Goal: Information Seeking & Learning: Learn about a topic

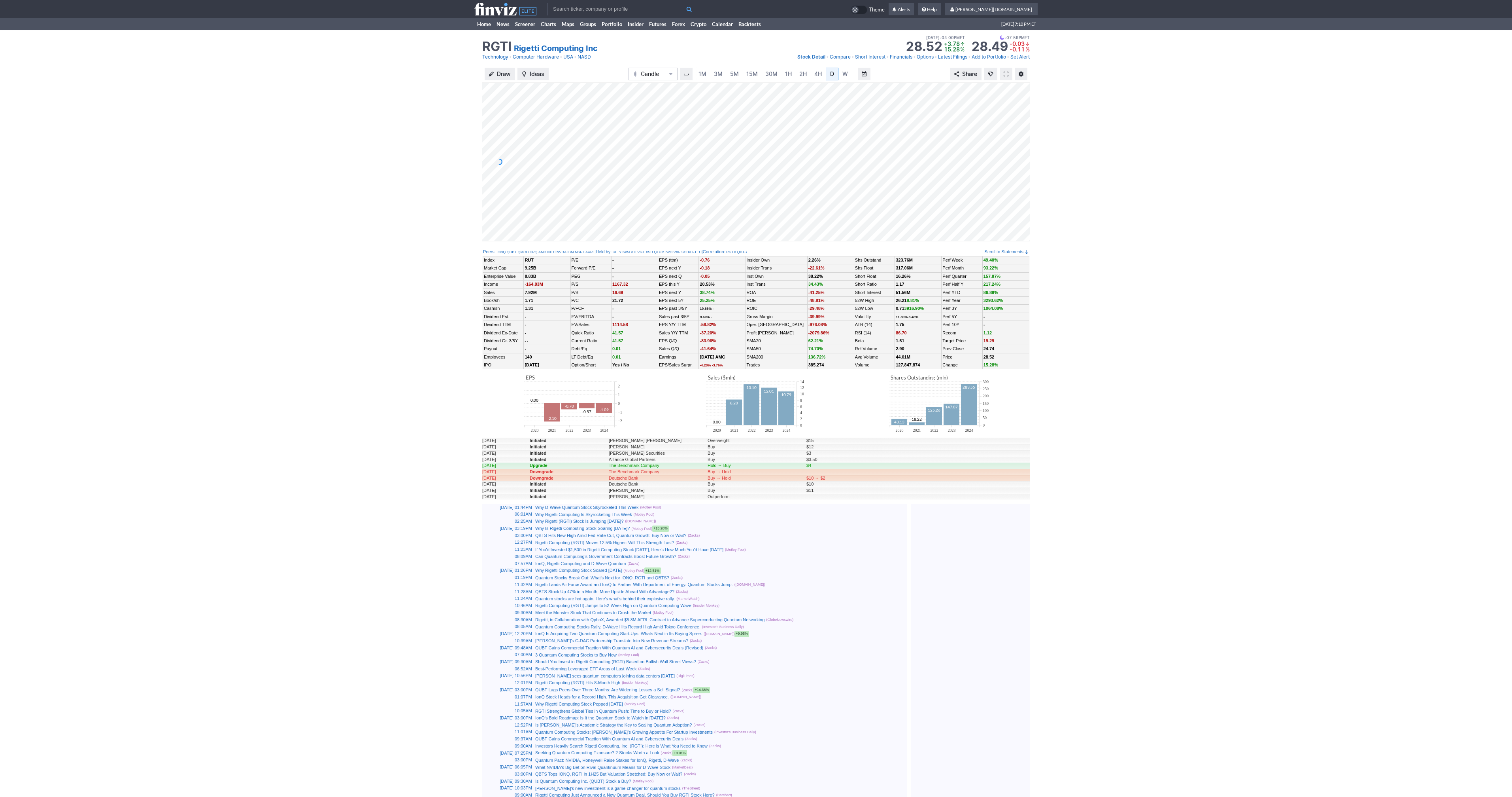
scroll to position [0, 8]
click at [1007, 78] on link at bounding box center [1006, 74] width 13 height 13
click at [1004, 75] on span at bounding box center [1005, 74] width 4 height 6
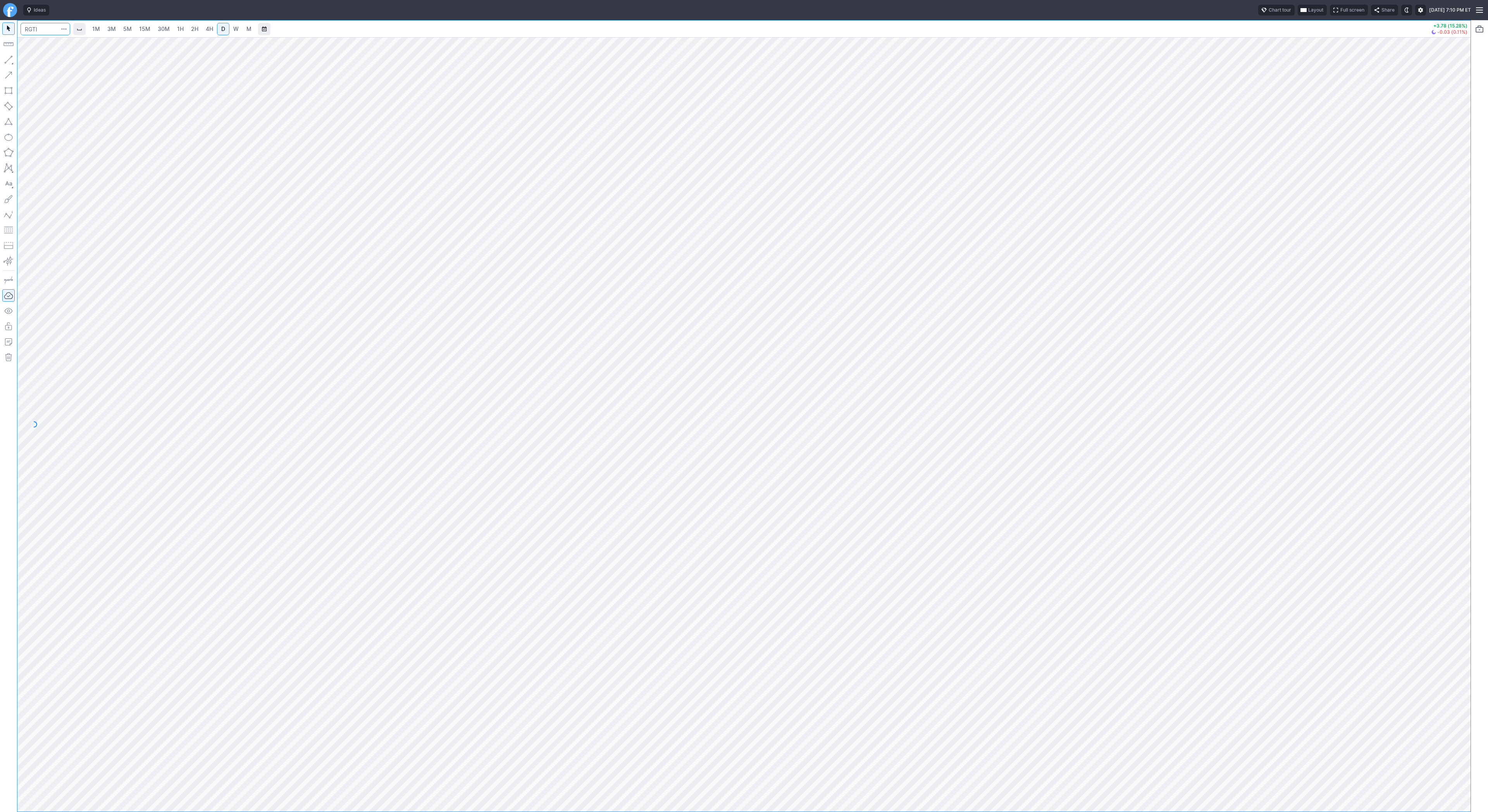
click at [32, 29] on input "Search" at bounding box center [45, 29] width 50 height 12
type input "eth"
click at [83, 146] on span "ereum / USD" at bounding box center [73, 143] width 27 height 6
click at [112, 27] on span "3M" at bounding box center [112, 29] width 9 height 7
click at [158, 30] on span "30M" at bounding box center [163, 29] width 12 height 7
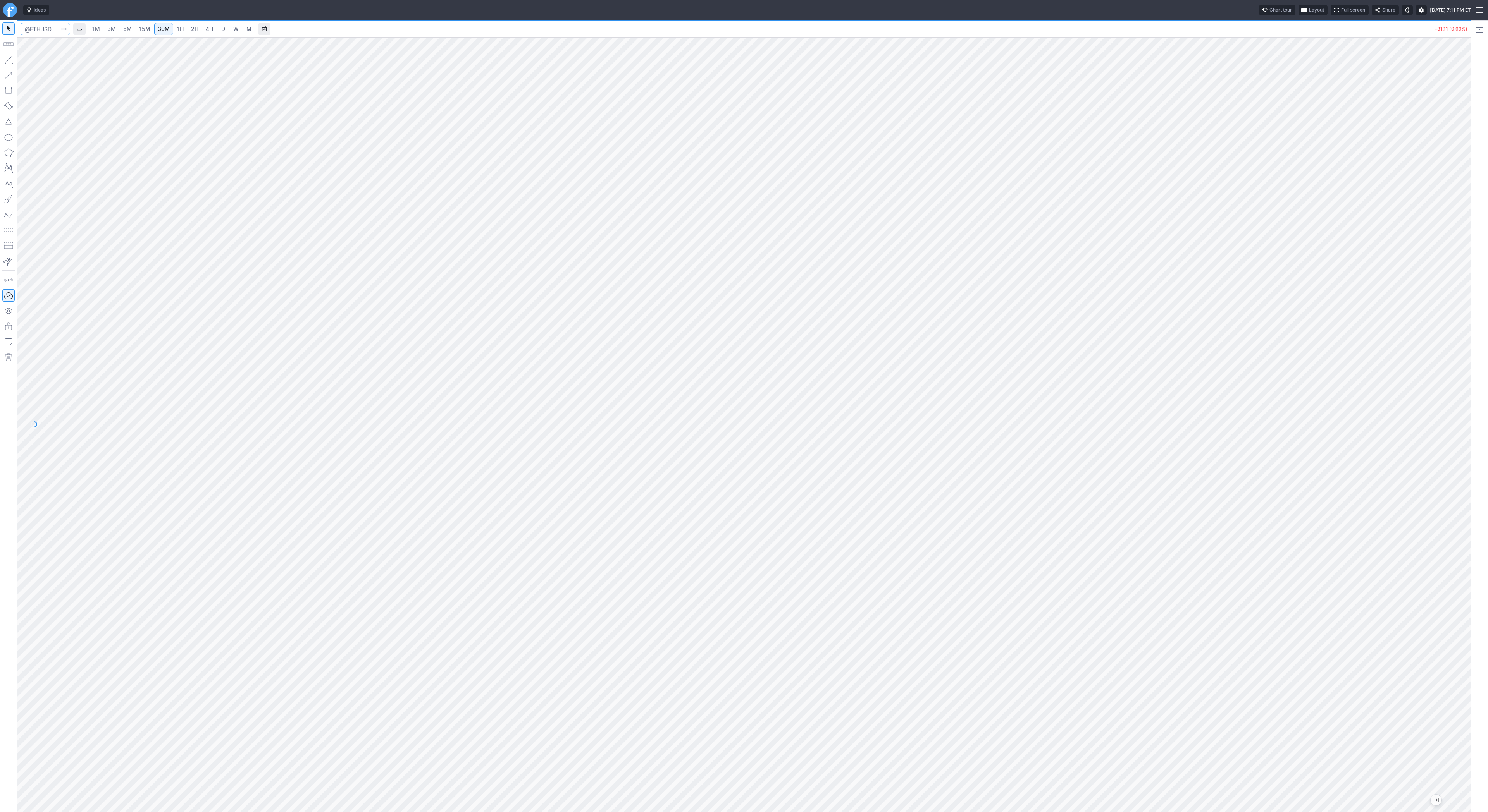
click at [56, 29] on input "Search" at bounding box center [45, 29] width 50 height 12
type input "btcu"
click at [82, 42] on button "@ BTCU SD Bitcoin / USD Crypto" at bounding box center [106, 45] width 164 height 11
click at [207, 27] on span "4H" at bounding box center [210, 29] width 7 height 7
click at [222, 31] on span "D" at bounding box center [223, 29] width 4 height 7
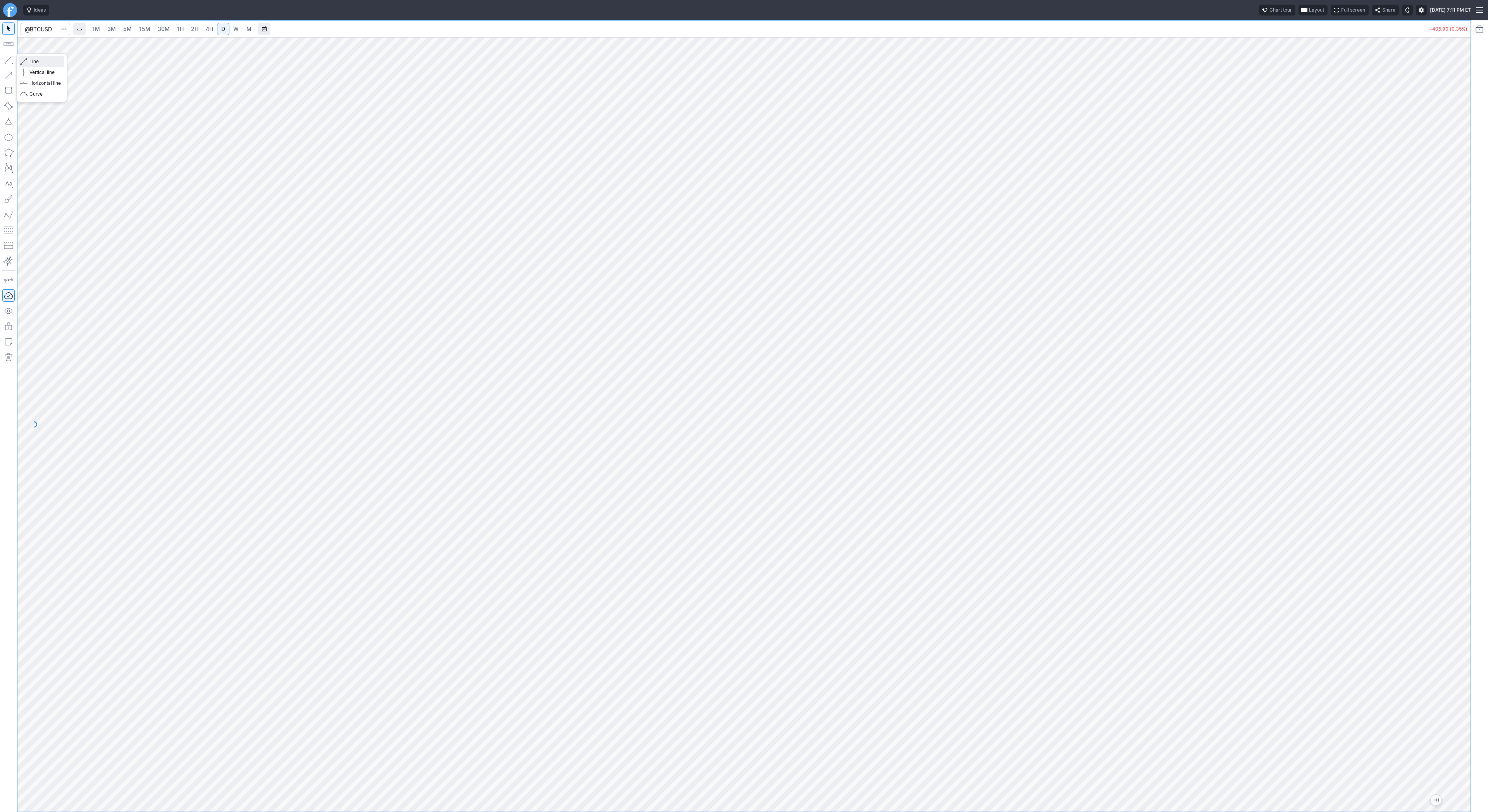
click at [46, 63] on span "Line" at bounding box center [45, 61] width 32 height 7
click at [597, 285] on div at bounding box center [744, 416] width 1453 height 792
click at [30, 26] on input "Search" at bounding box center [45, 29] width 50 height 12
click at [43, 27] on input "Search" at bounding box center [45, 29] width 50 height 12
type input "eth"
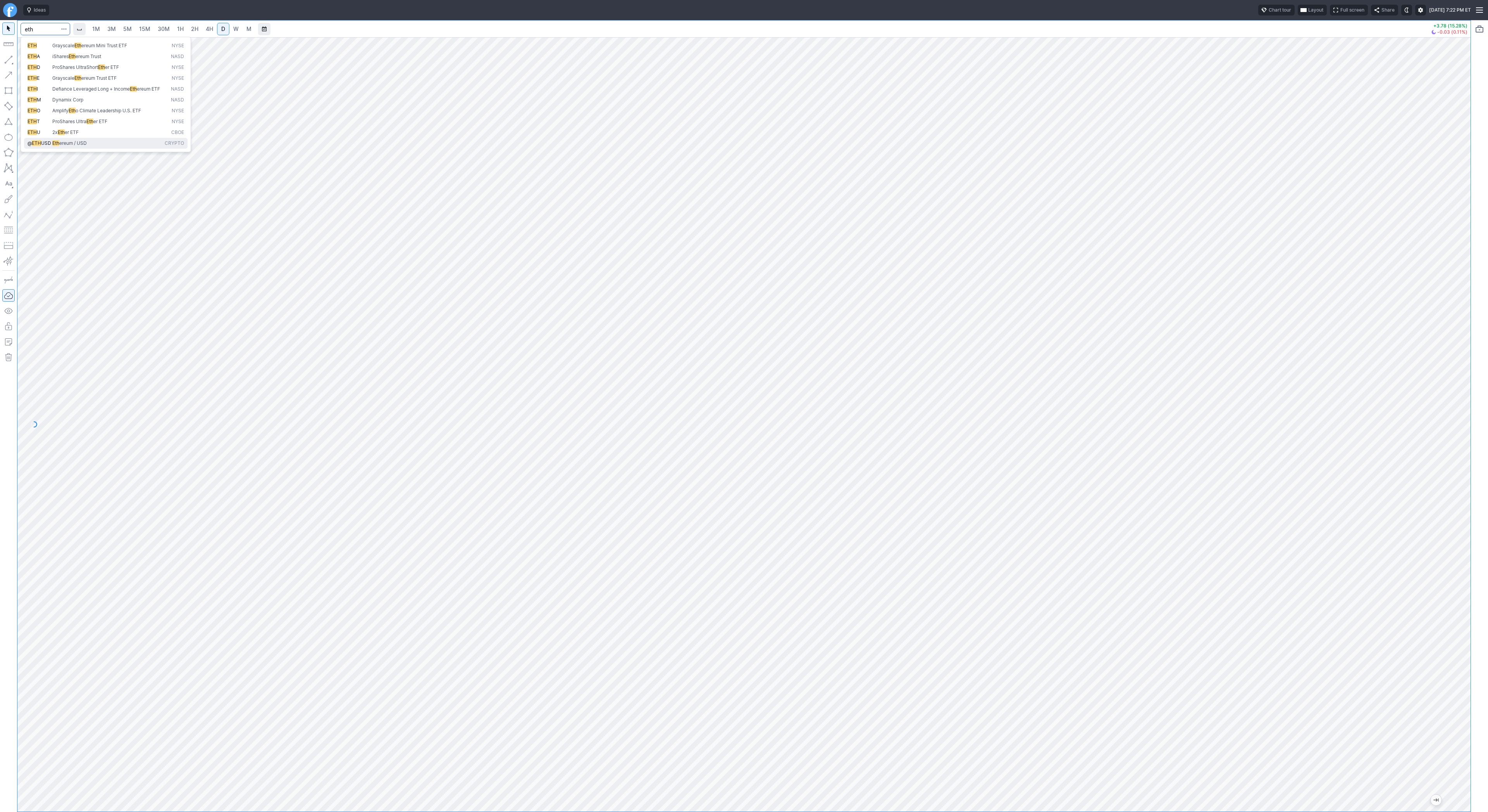
click at [117, 147] on span "Eth ereum / USD" at bounding box center [107, 143] width 112 height 7
click at [181, 29] on span "1H" at bounding box center [180, 29] width 7 height 7
